Goal: Task Accomplishment & Management: Use online tool/utility

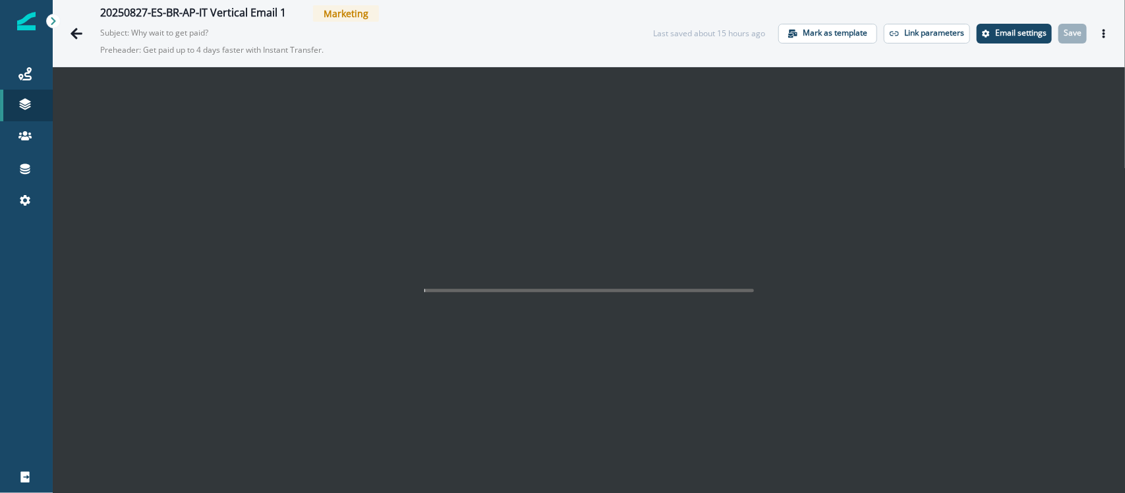
click at [1100, 36] on icon "Actions" at bounding box center [1104, 33] width 9 height 9
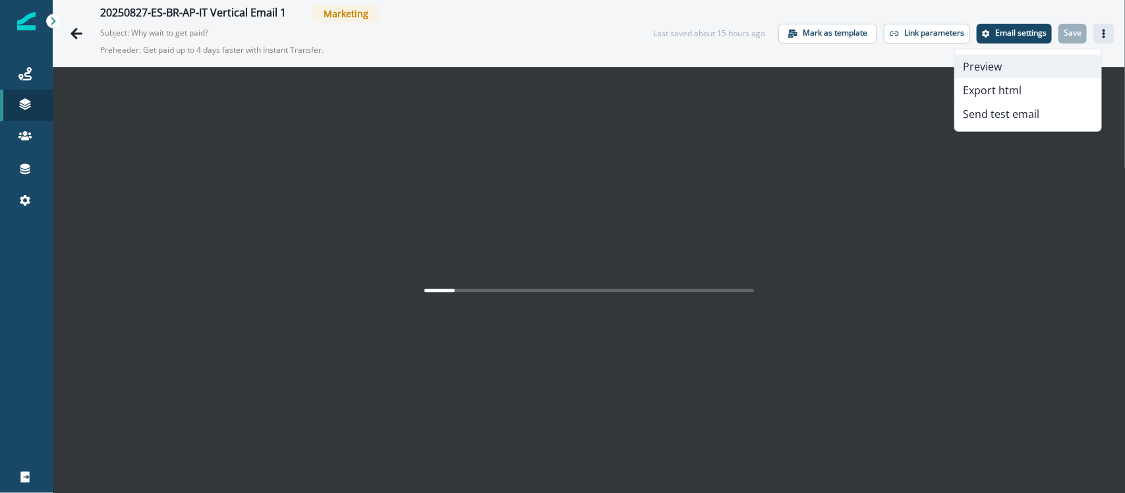
click at [999, 63] on button "Preview" at bounding box center [1028, 67] width 146 height 24
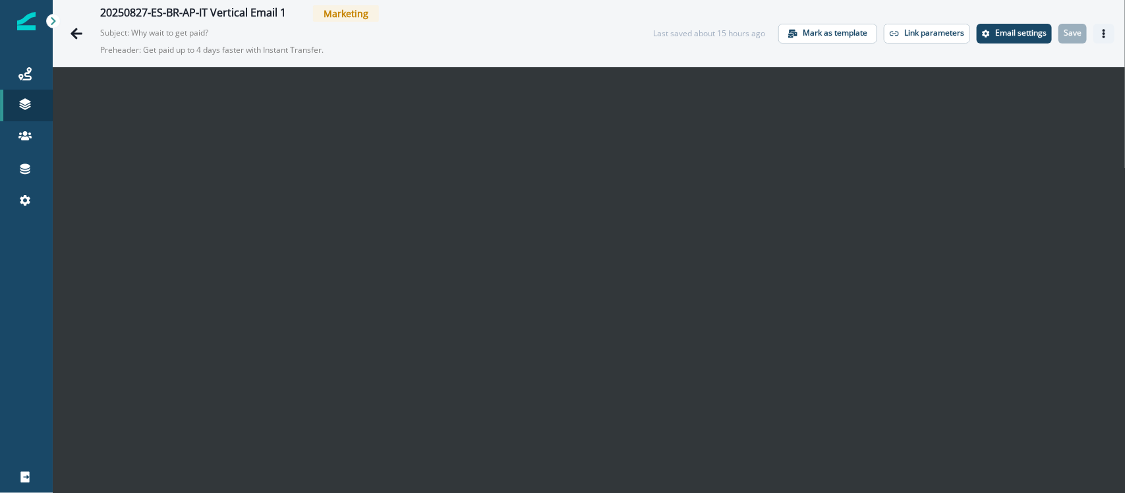
click at [1102, 28] on button "Actions" at bounding box center [1104, 34] width 21 height 20
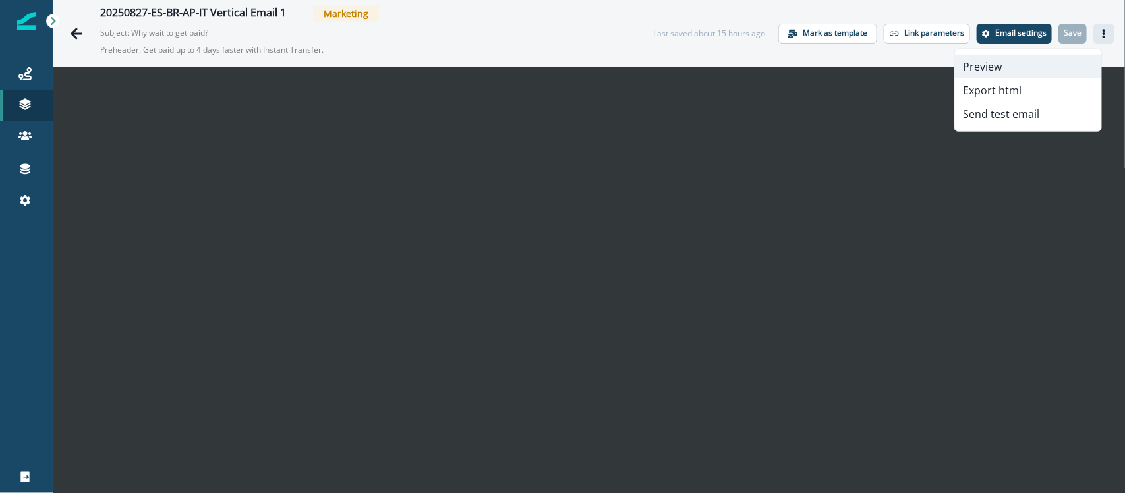
click at [1010, 57] on button "Preview" at bounding box center [1028, 67] width 146 height 24
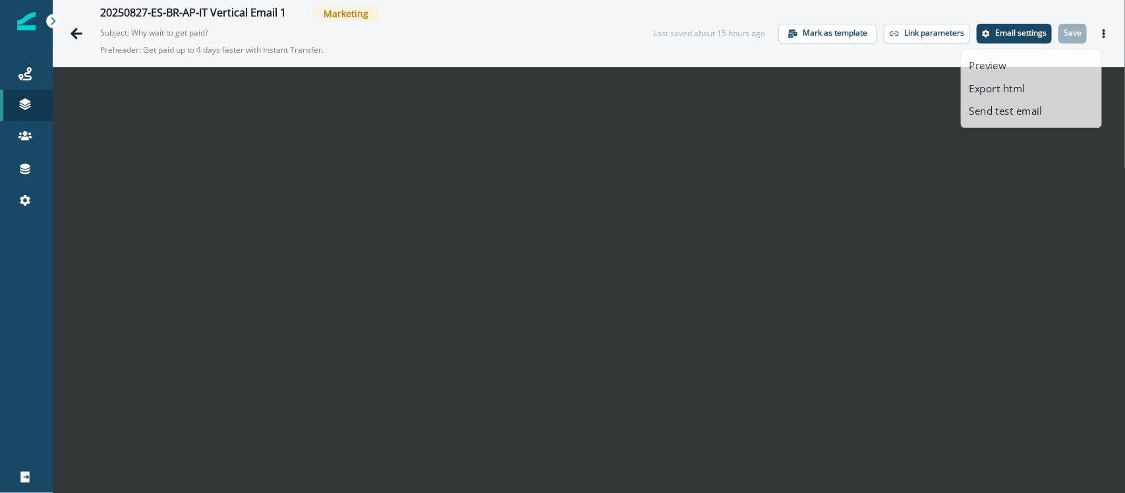
scroll to position [21, 0]
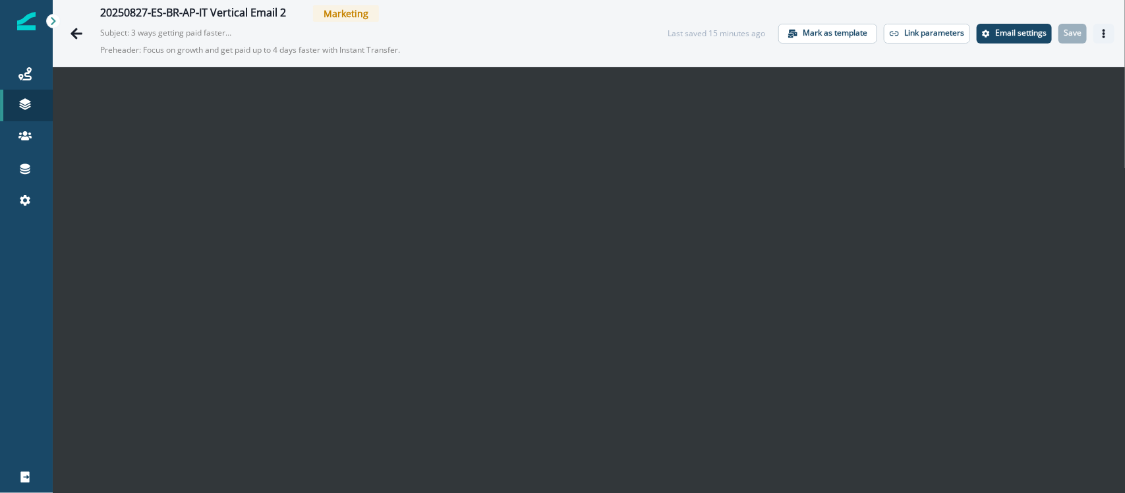
click at [1100, 29] on icon "Actions" at bounding box center [1104, 33] width 9 height 9
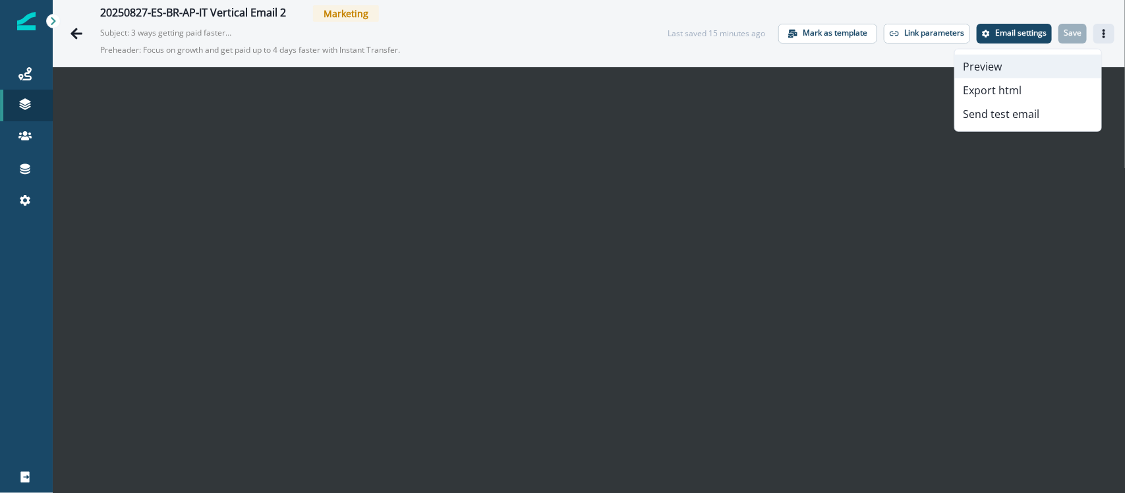
click at [1011, 55] on button "Preview" at bounding box center [1028, 67] width 146 height 24
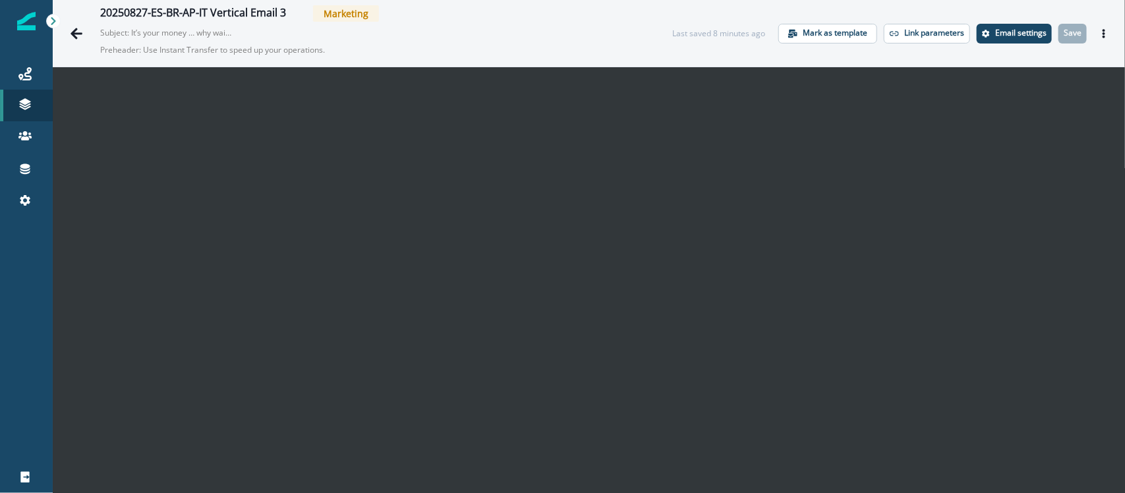
click at [1100, 30] on icon "Actions" at bounding box center [1104, 33] width 9 height 9
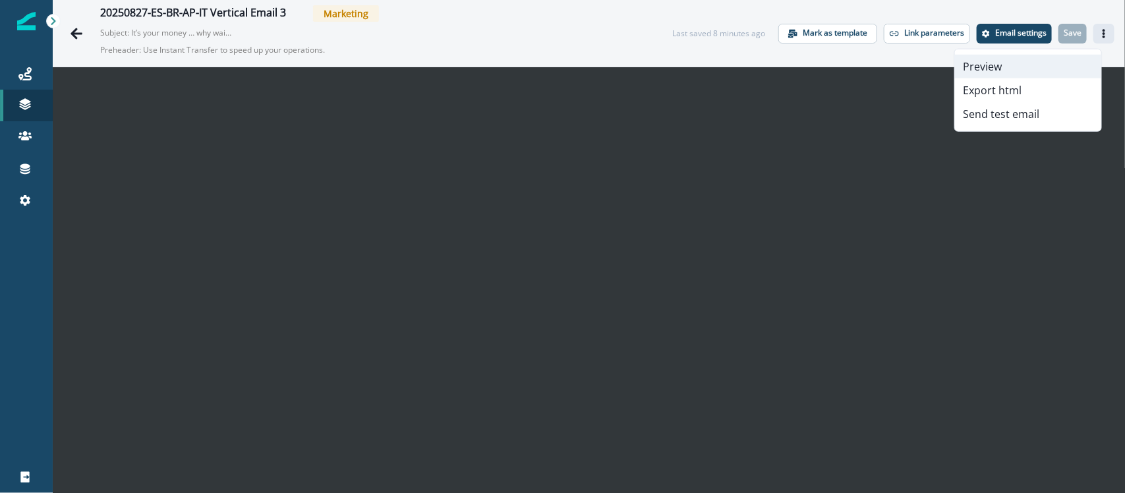
click at [1026, 58] on button "Preview" at bounding box center [1028, 67] width 146 height 24
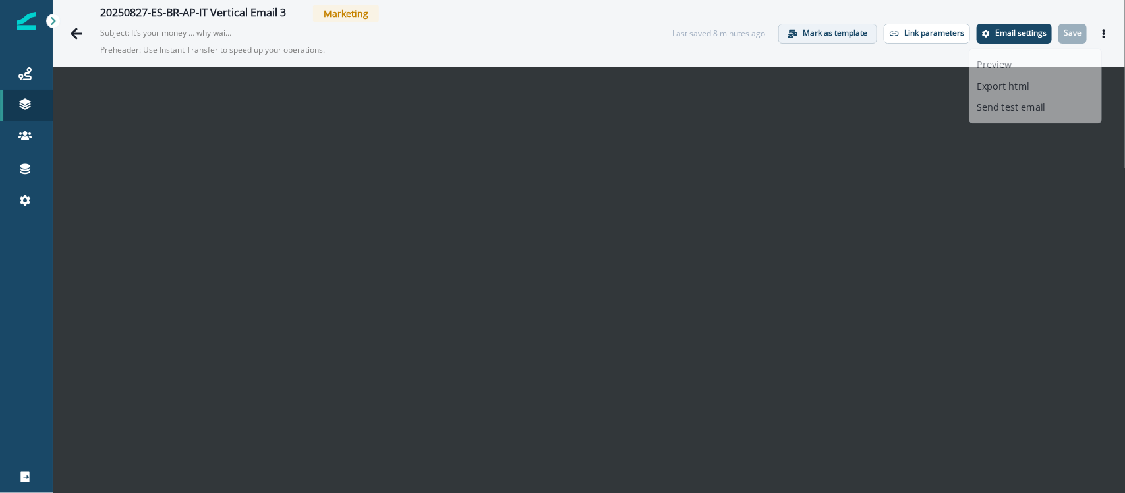
scroll to position [21, 0]
